Goal: Navigation & Orientation: Find specific page/section

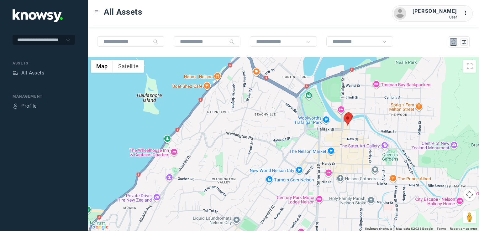
drag, startPoint x: 326, startPoint y: 148, endPoint x: 346, endPoint y: 114, distance: 40.2
click at [337, 120] on div at bounding box center [283, 144] width 391 height 174
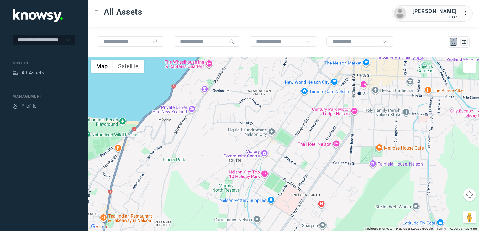
drag, startPoint x: 307, startPoint y: 148, endPoint x: 330, endPoint y: 126, distance: 31.3
click at [323, 126] on div at bounding box center [283, 144] width 391 height 174
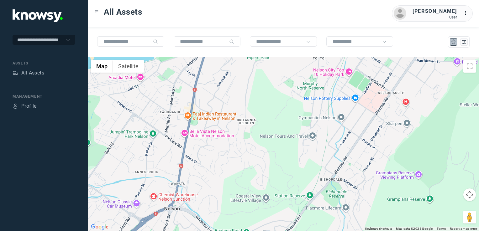
drag, startPoint x: 307, startPoint y: 135, endPoint x: 326, endPoint y: 121, distance: 22.8
click at [326, 121] on div at bounding box center [283, 144] width 391 height 174
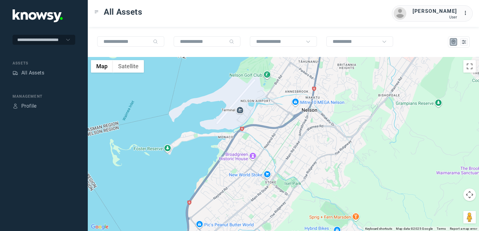
click at [275, 146] on div at bounding box center [283, 144] width 391 height 174
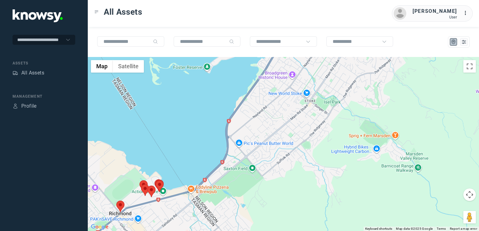
drag, startPoint x: 274, startPoint y: 150, endPoint x: 287, endPoint y: 135, distance: 20.0
click at [287, 133] on div at bounding box center [283, 144] width 391 height 174
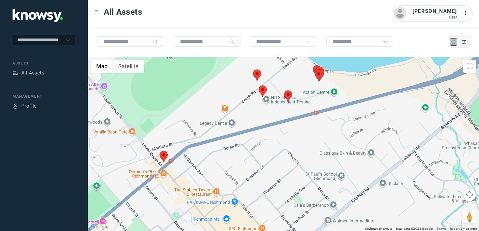
click at [165, 157] on img at bounding box center [164, 157] width 8 height 12
click at [165, 156] on img at bounding box center [164, 157] width 8 height 12
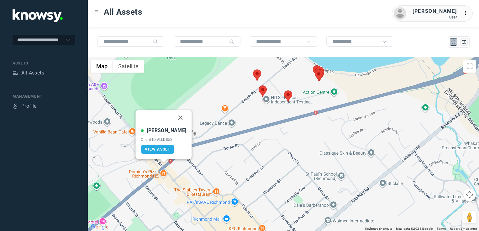
click at [174, 117] on button "Close" at bounding box center [180, 117] width 15 height 15
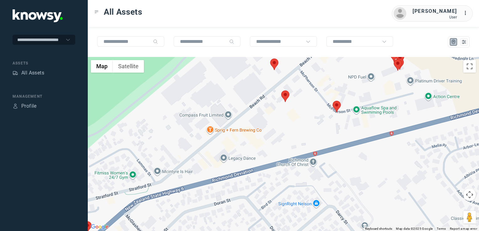
click at [339, 107] on img at bounding box center [337, 107] width 8 height 12
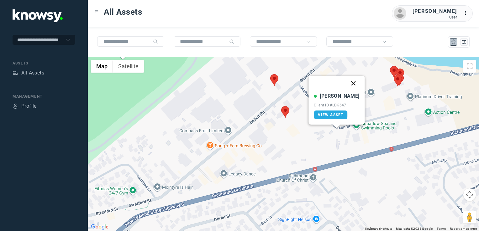
click at [350, 83] on button "Close" at bounding box center [353, 83] width 15 height 15
